Goal: Register for event/course

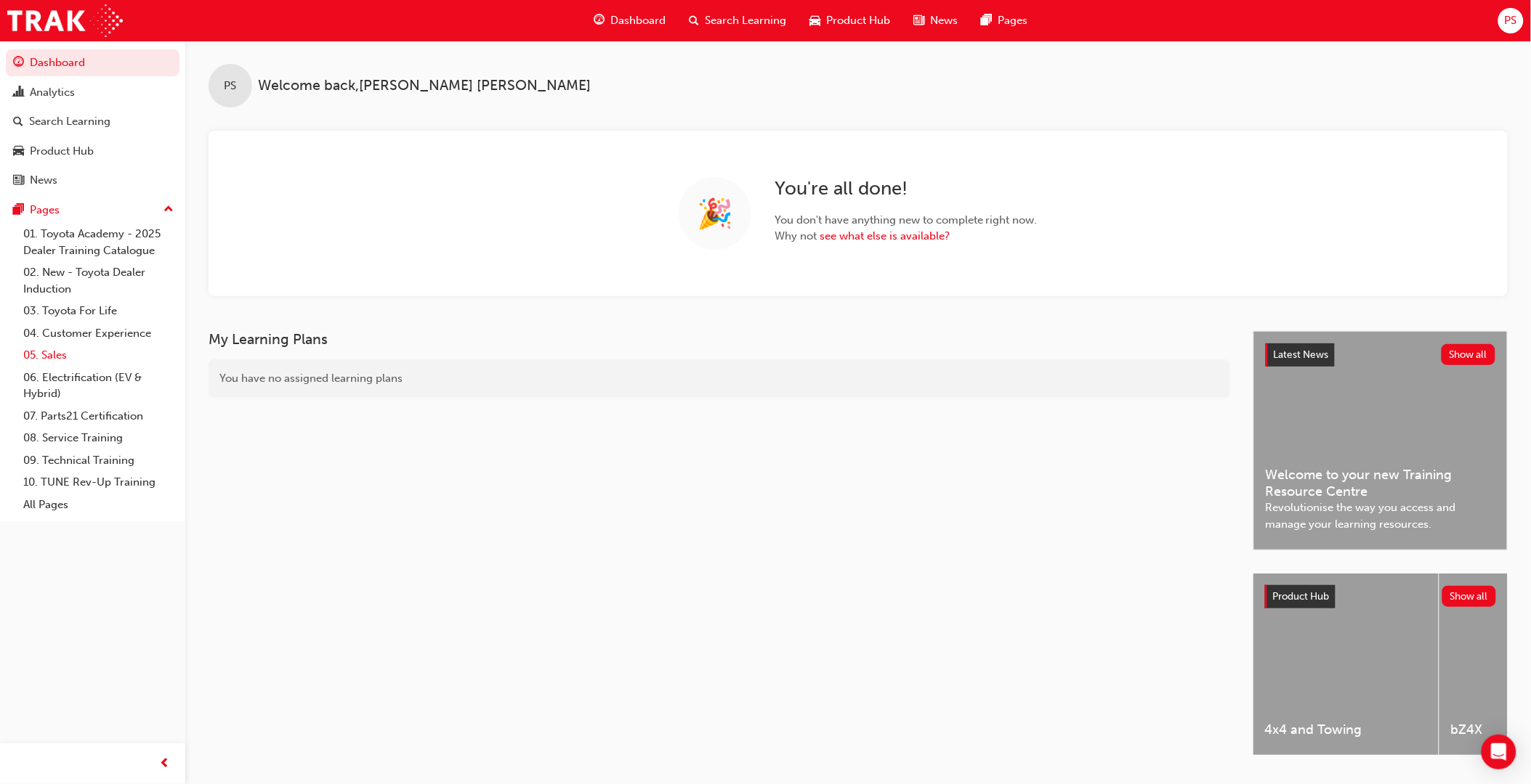
click at [45, 359] on link "05. Sales" at bounding box center [99, 355] width 162 height 22
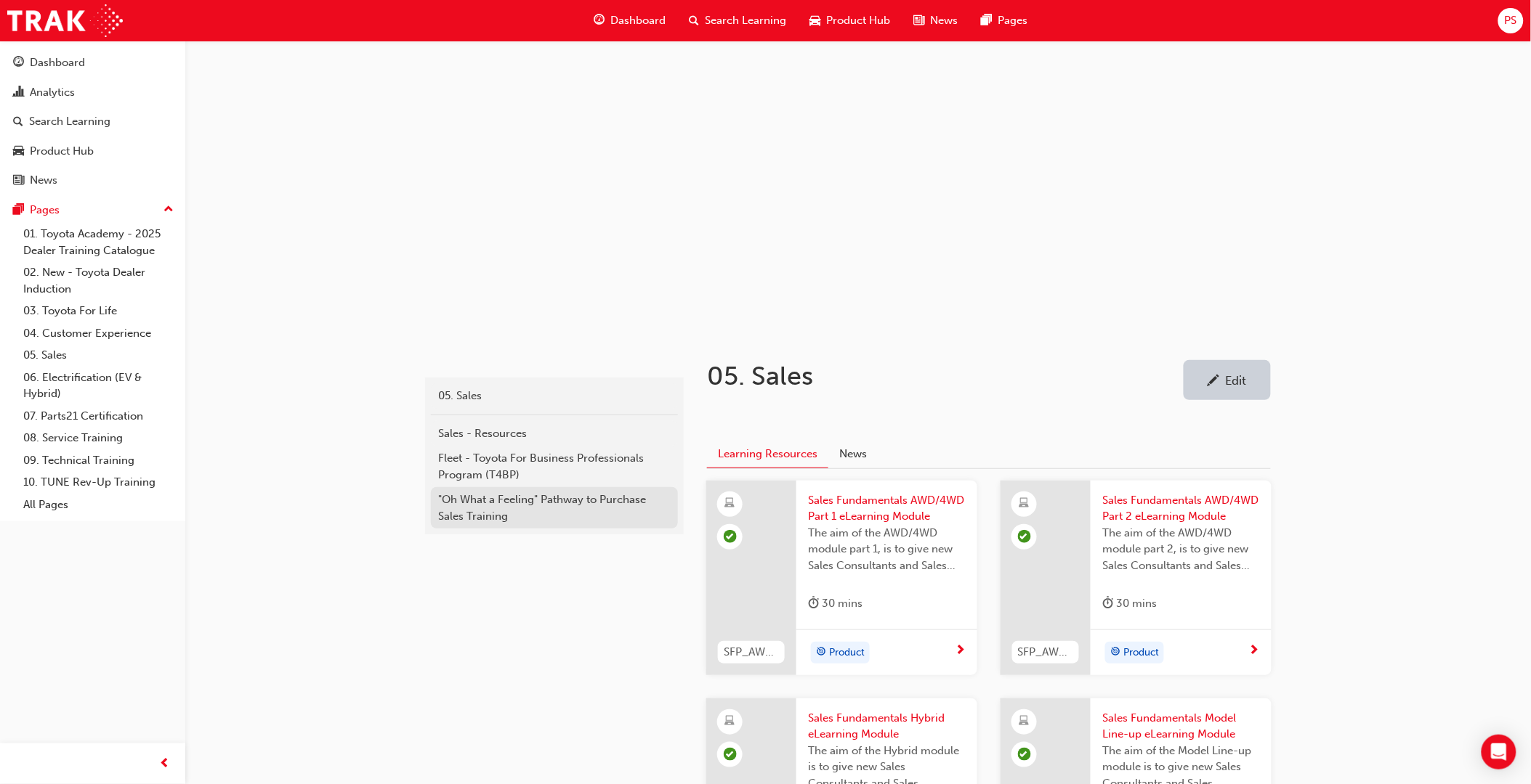
click at [475, 499] on div ""Oh What a Feeling" Pathway to Purchase Sales Training" at bounding box center [554, 507] width 233 height 33
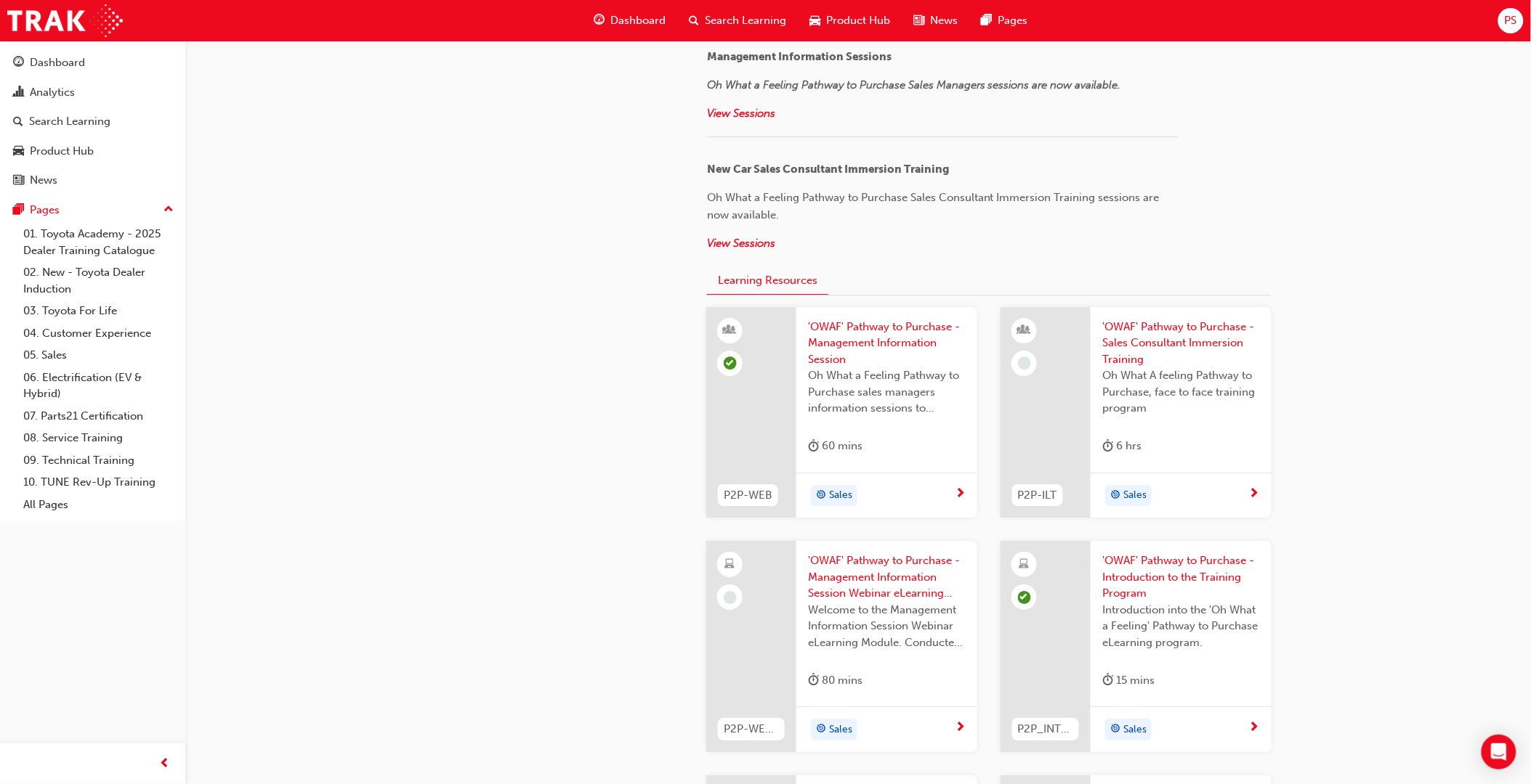
scroll to position [1533, 0]
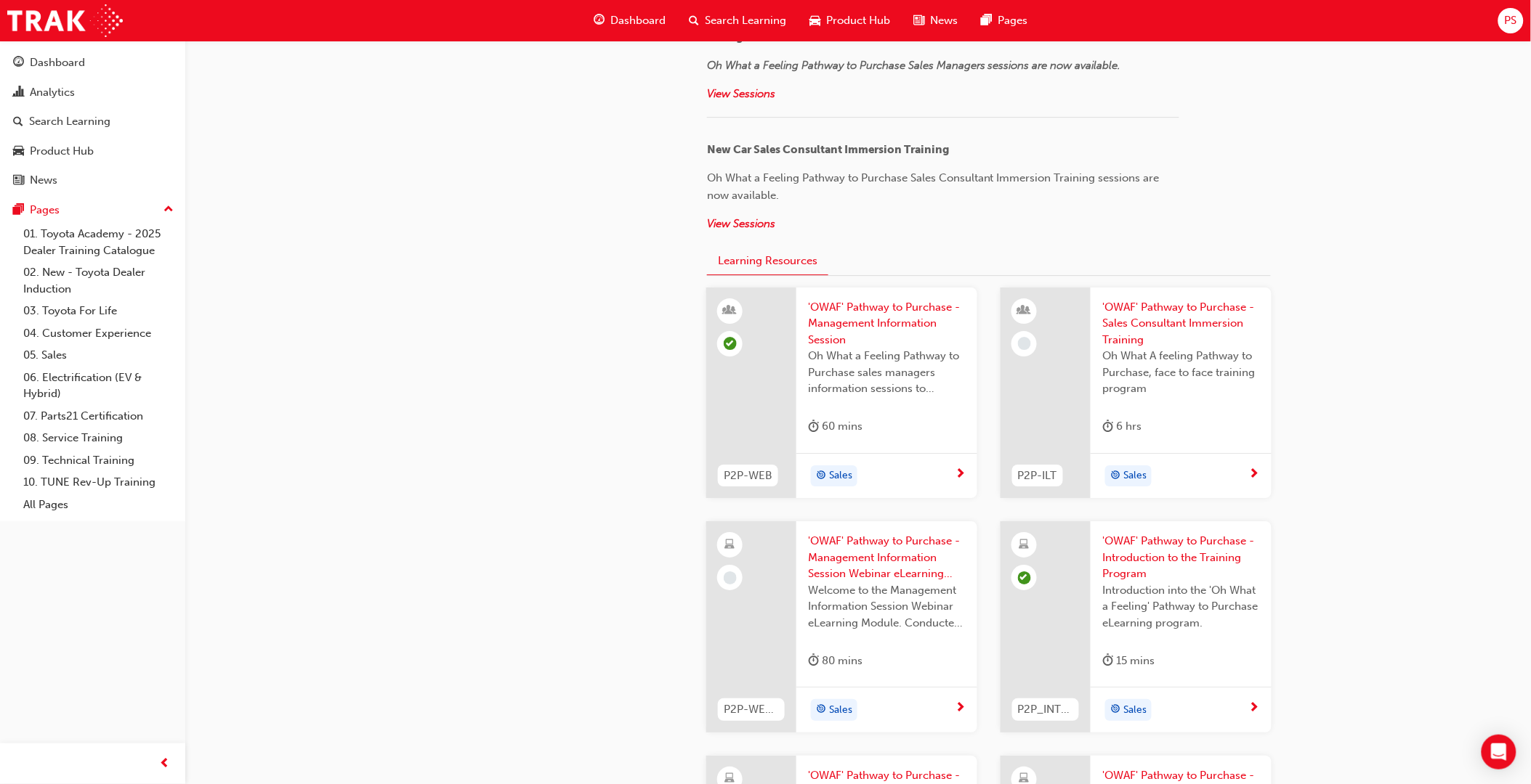
click at [1231, 410] on div "'OWAF' Pathway to Purchase - Sales Consultant Immersion Training Oh What A feel…" at bounding box center [1181, 370] width 181 height 166
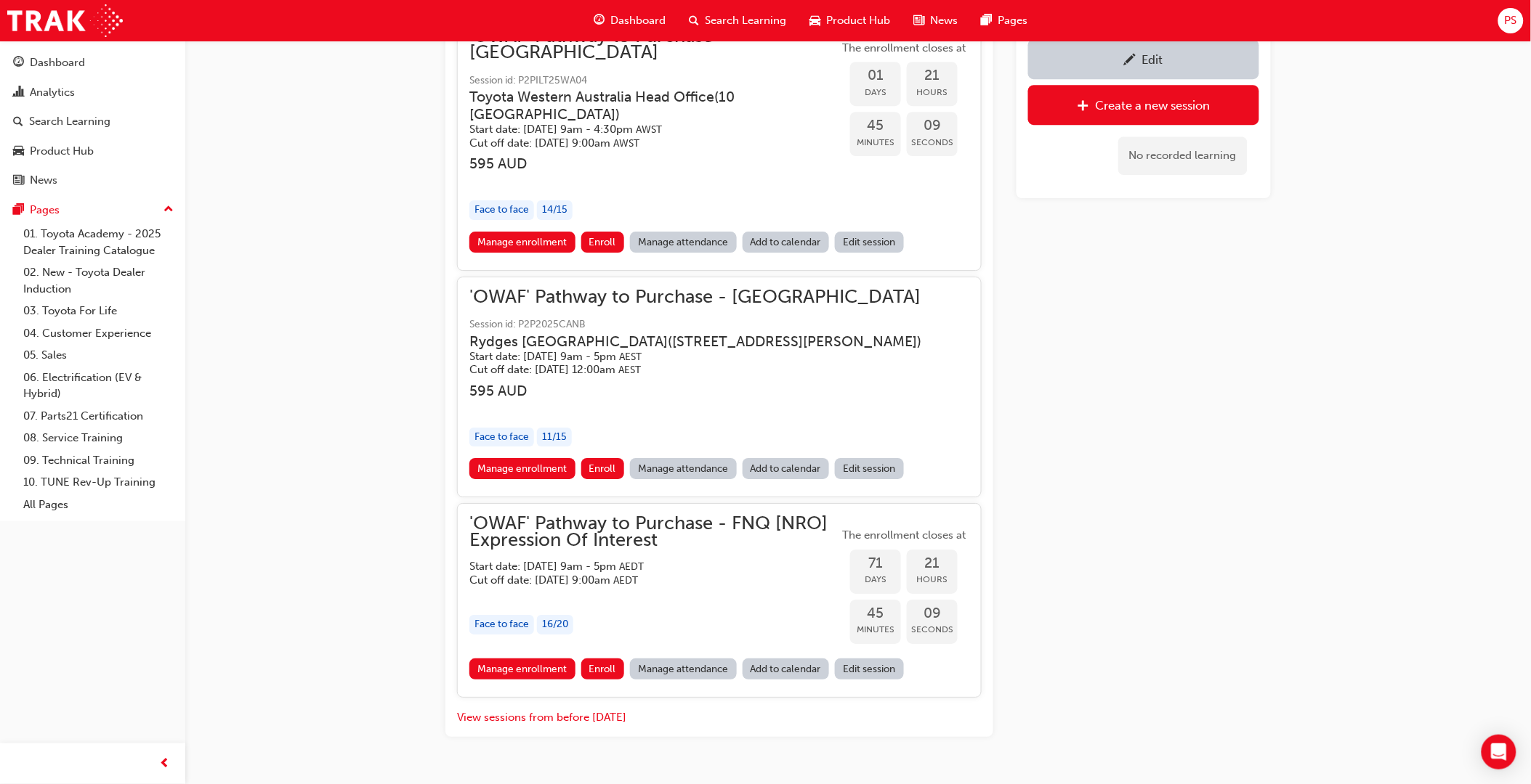
scroll to position [1569, 0]
click at [562, 514] on span "'OWAF' Pathway to Purchase - FNQ [NRO] Expression Of Interest" at bounding box center [654, 530] width 369 height 33
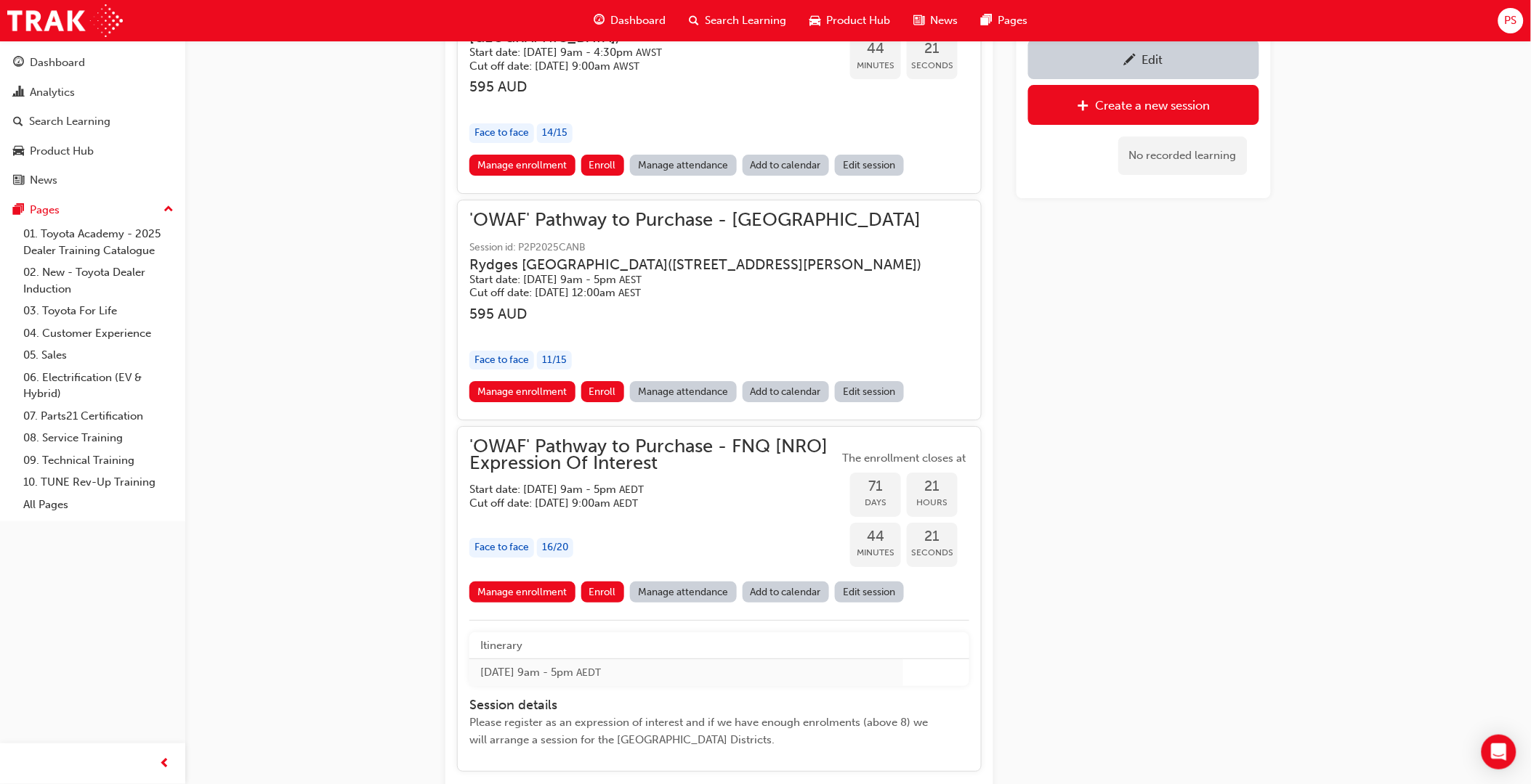
scroll to position [1719, 0]
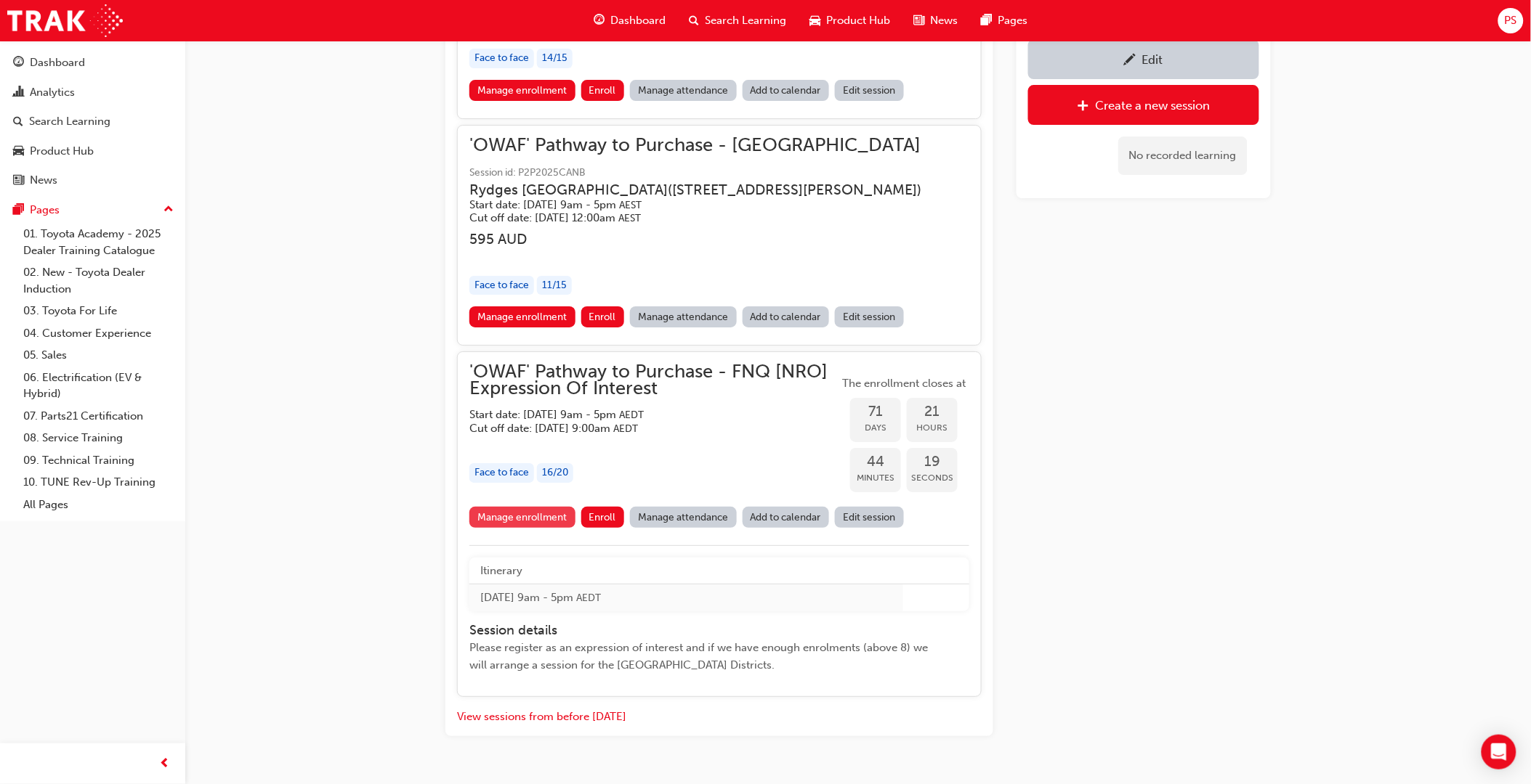
click at [536, 507] on link "Manage enrollment" at bounding box center [522, 517] width 106 height 21
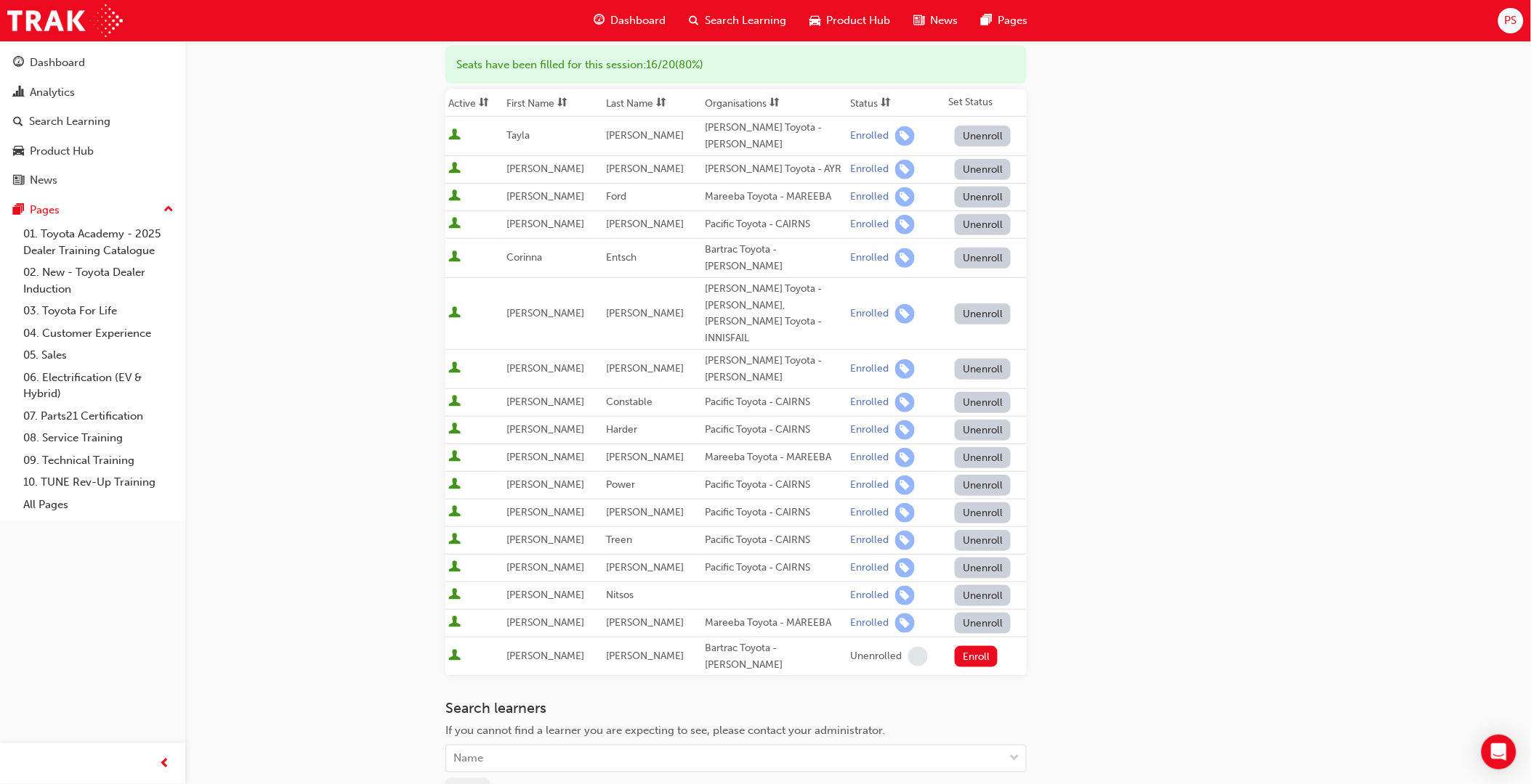
scroll to position [161, 0]
